Goal: Transaction & Acquisition: Purchase product/service

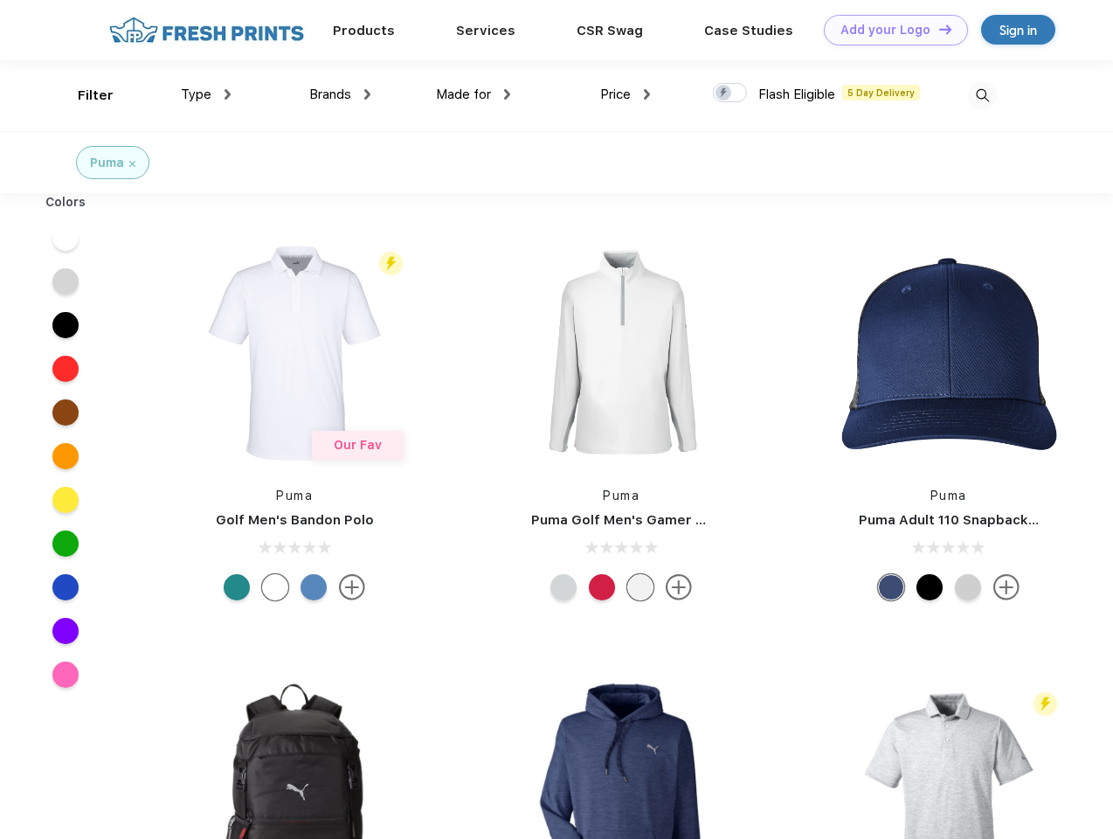
click at [889, 30] on link "Add your Logo Design Tool" at bounding box center [896, 30] width 144 height 31
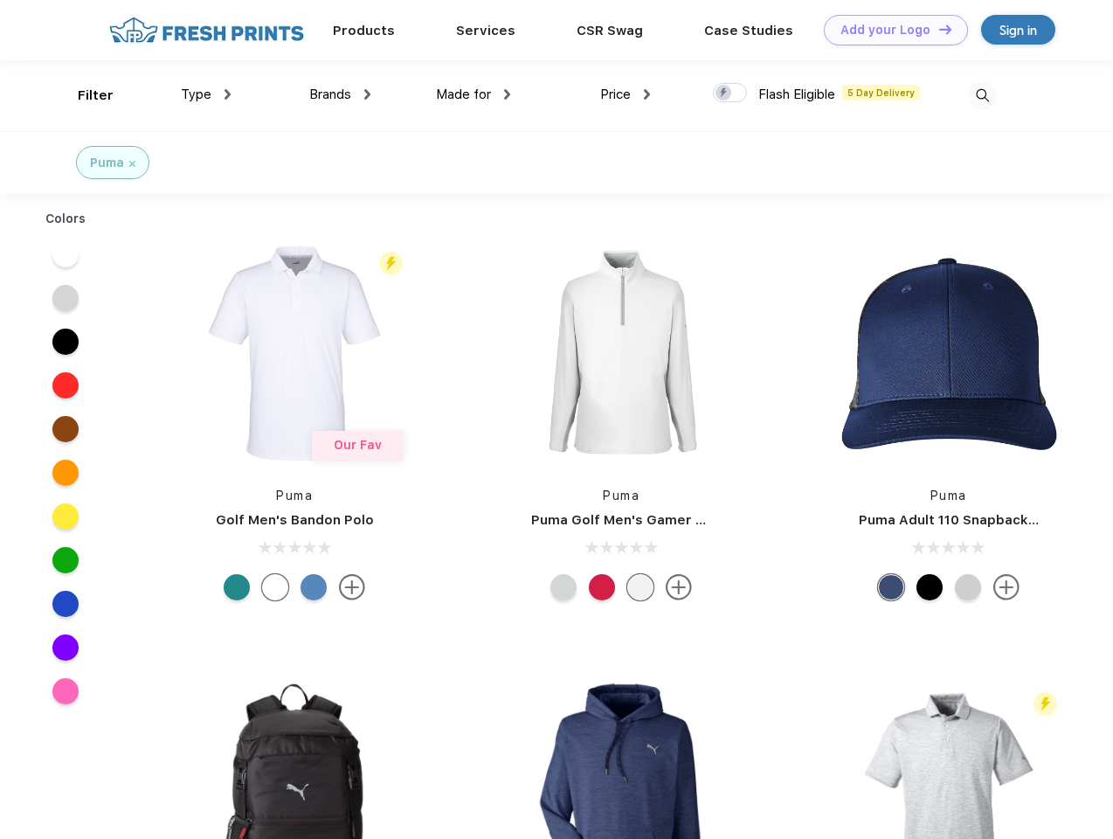
click at [0, 0] on div "Design Tool" at bounding box center [0, 0] width 0 height 0
click at [937, 29] on link "Add your Logo Design Tool" at bounding box center [896, 30] width 144 height 31
click at [84, 95] on div "Filter" at bounding box center [96, 96] width 36 height 20
click at [206, 94] on span "Type" at bounding box center [196, 94] width 31 height 16
click at [340, 94] on span "Brands" at bounding box center [330, 94] width 42 height 16
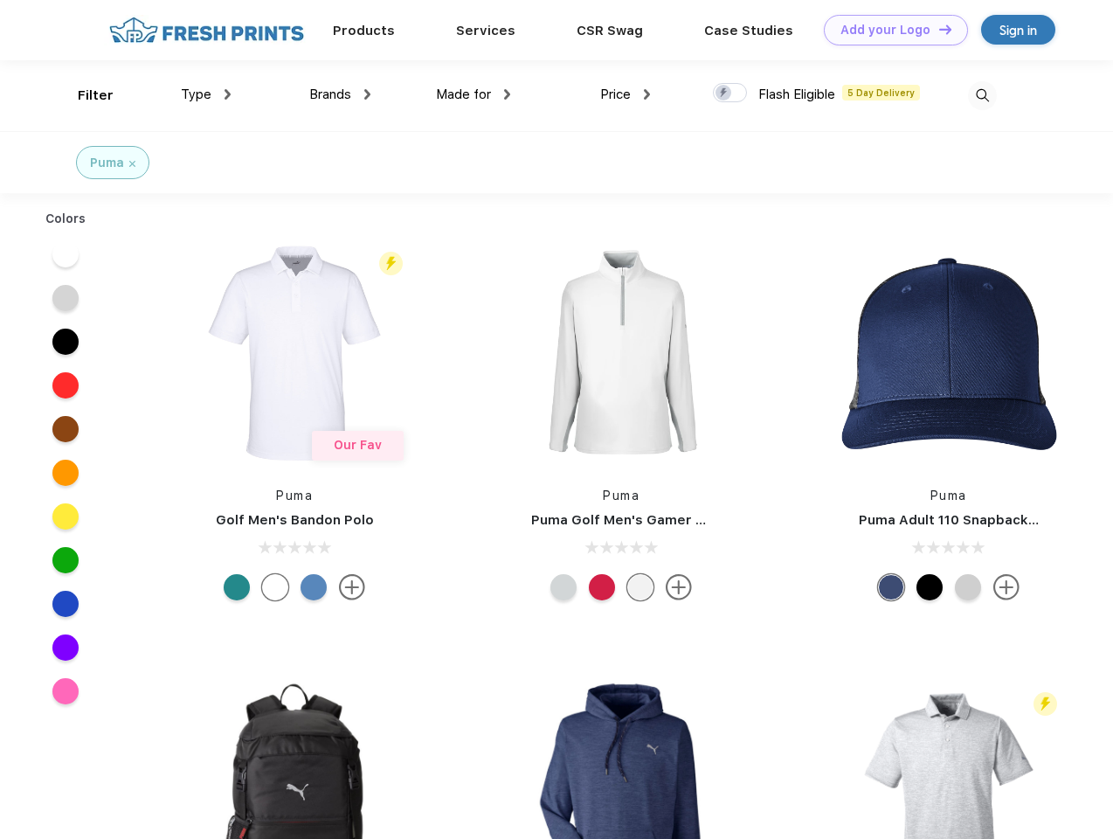
click at [473, 94] on span "Made for" at bounding box center [463, 94] width 55 height 16
click at [625, 94] on span "Price" at bounding box center [615, 94] width 31 height 16
click at [730, 93] on div at bounding box center [730, 92] width 34 height 19
click at [724, 93] on input "checkbox" at bounding box center [718, 87] width 11 height 11
click at [982, 95] on img at bounding box center [982, 95] width 29 height 29
